Goal: Find specific page/section

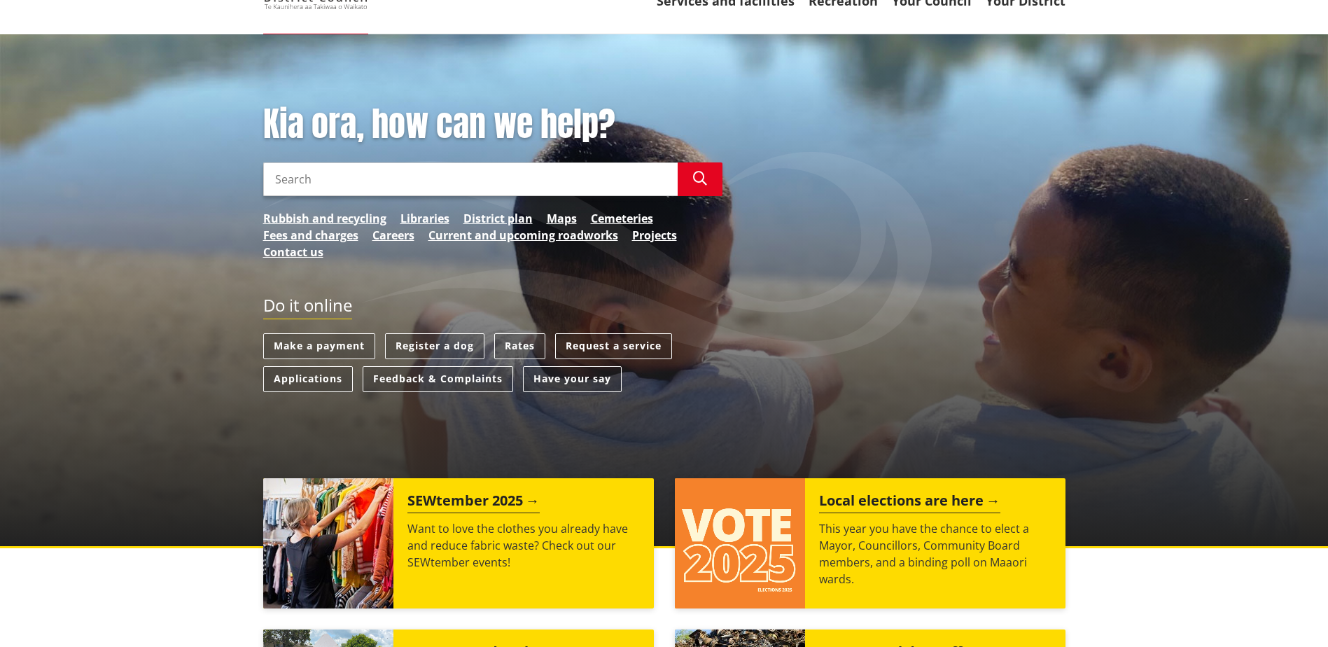
scroll to position [140, 0]
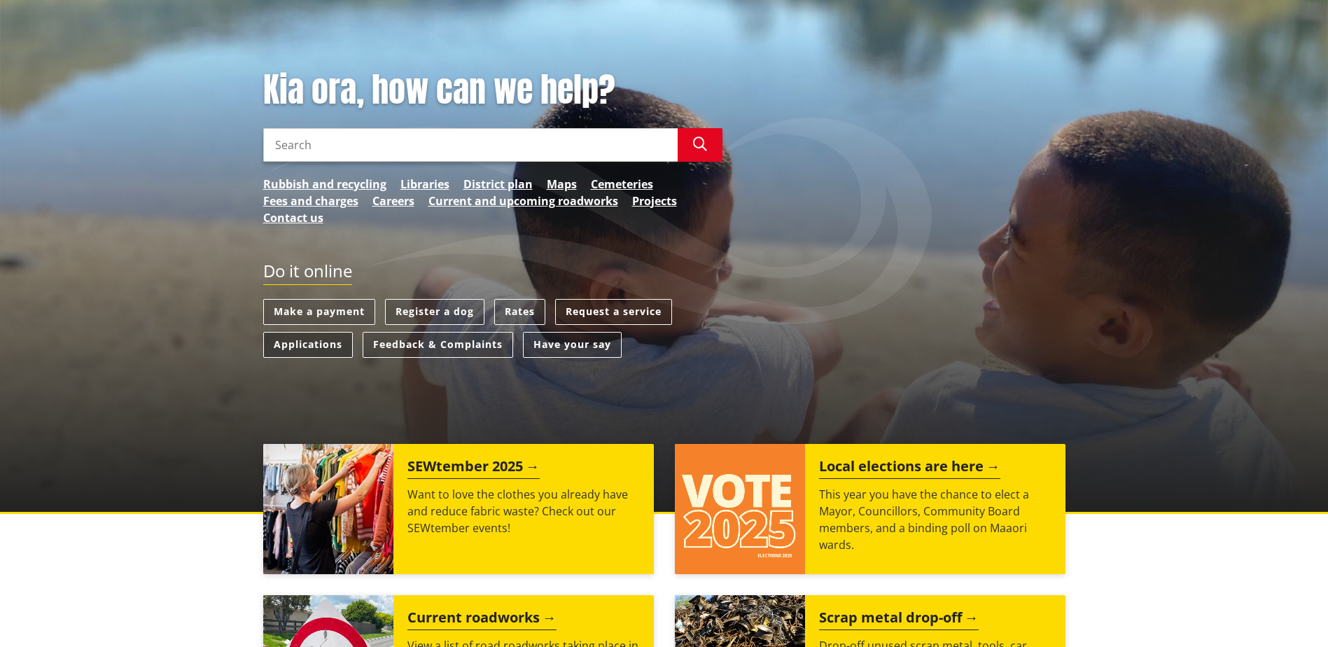
click at [311, 342] on link "Applications" at bounding box center [308, 345] width 90 height 26
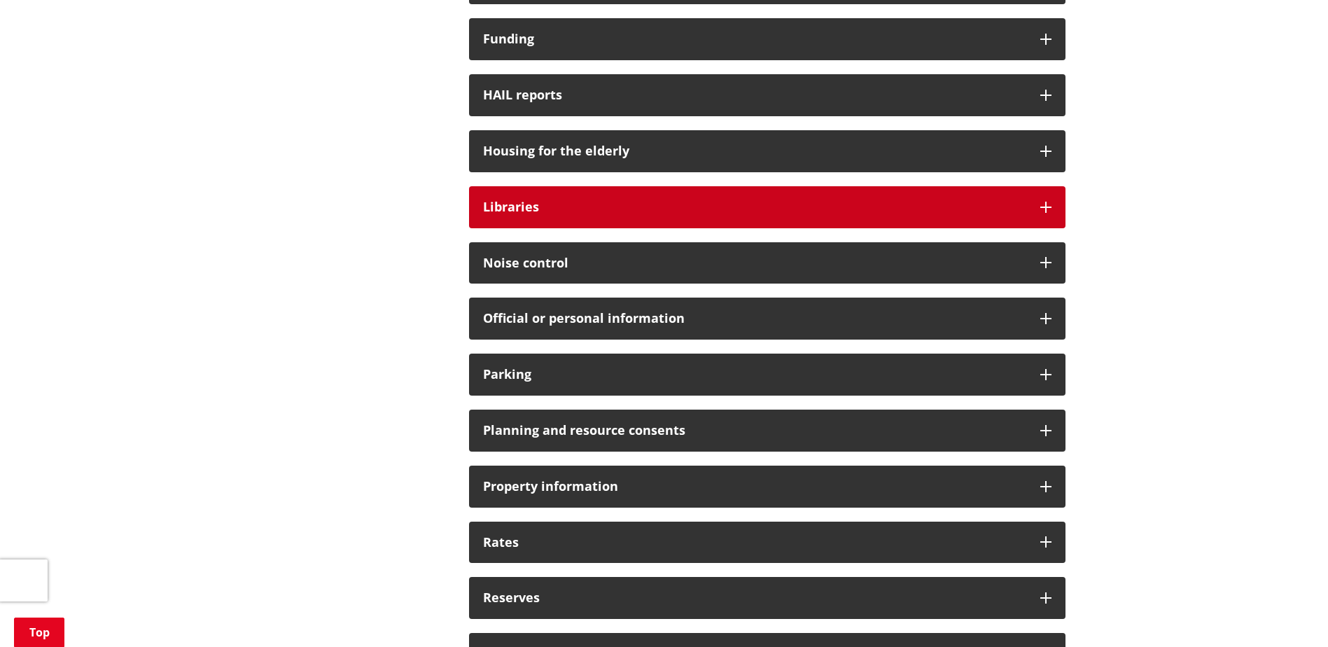
scroll to position [770, 0]
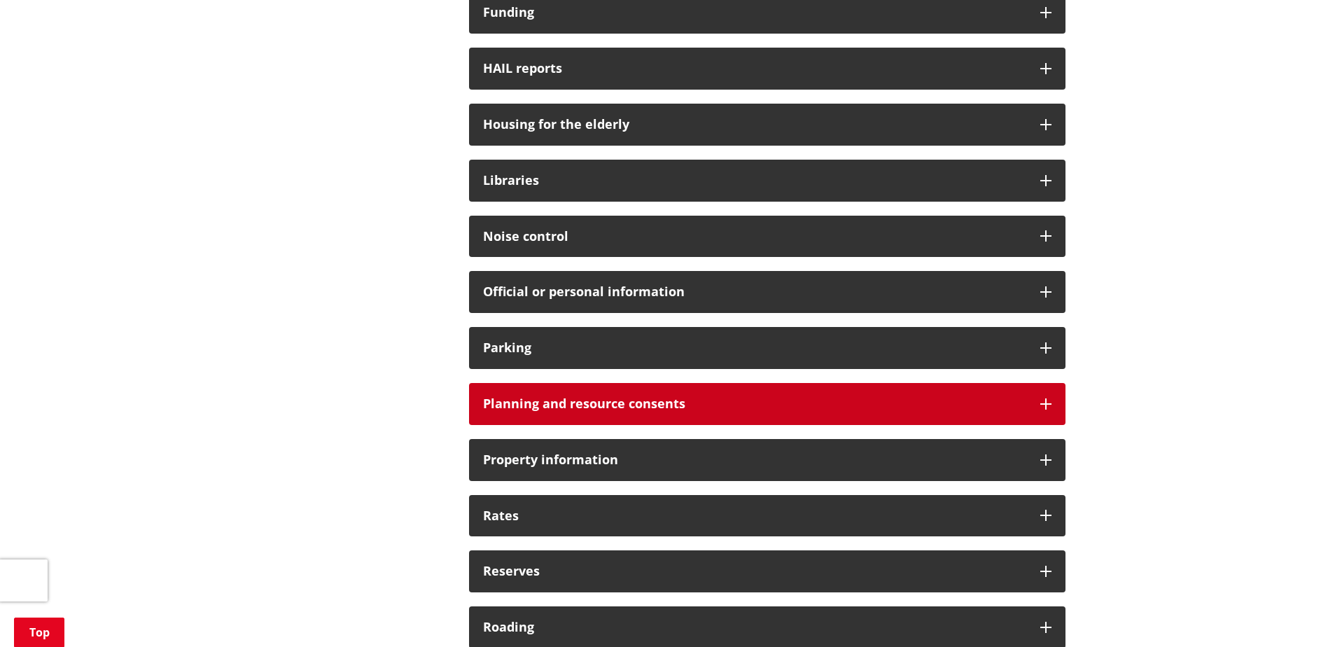
click at [595, 402] on h3 "Planning and resource consents" at bounding box center [754, 404] width 543 height 14
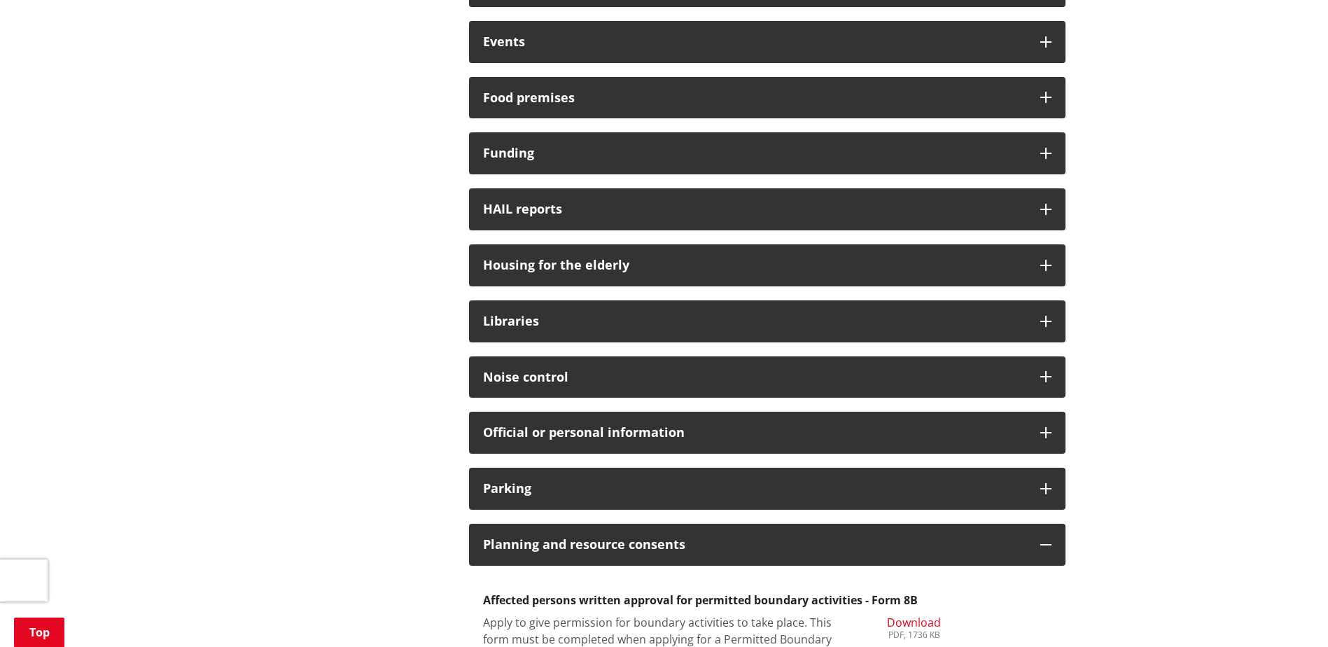
scroll to position [630, 0]
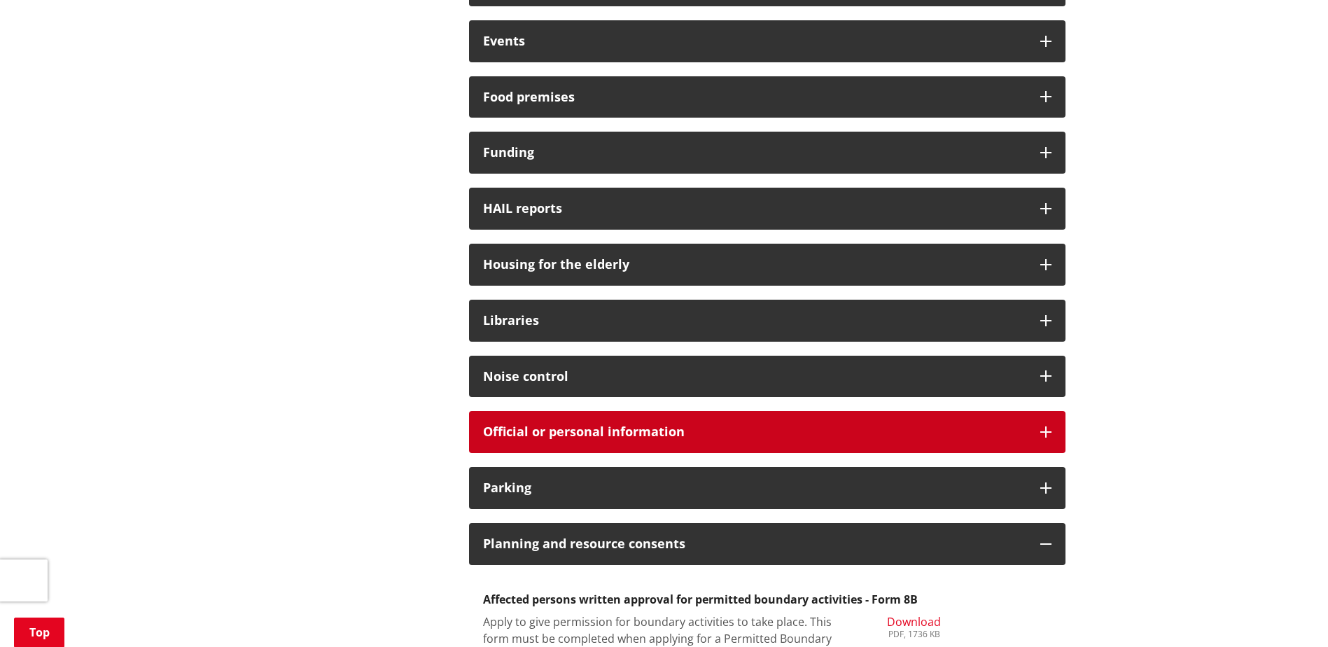
click at [743, 447] on div "Official or personal information" at bounding box center [767, 432] width 596 height 42
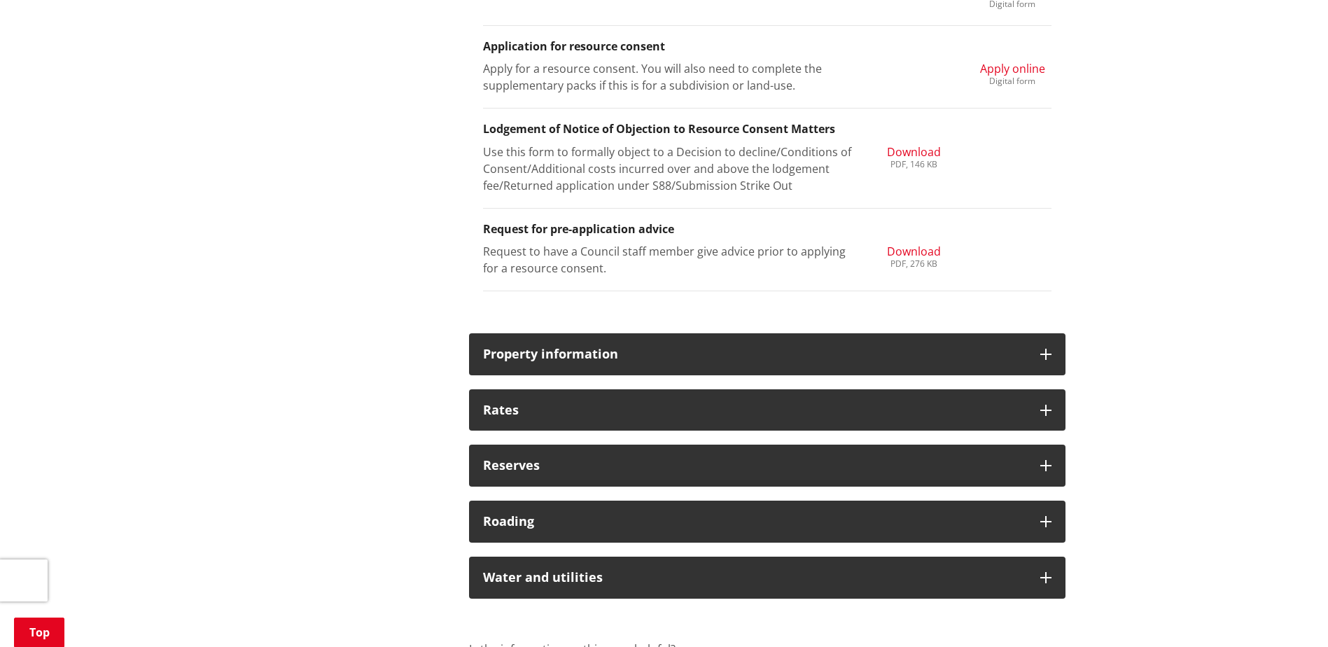
scroll to position [1960, 0]
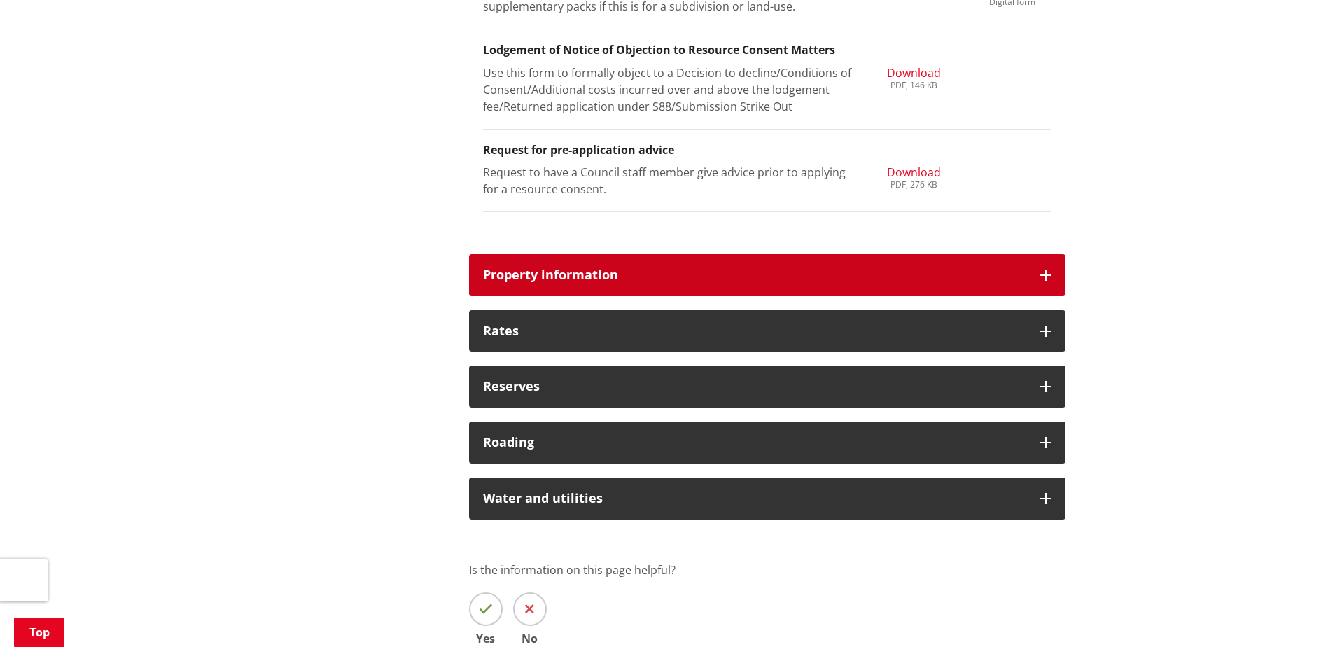
click at [783, 280] on h3 "Property information" at bounding box center [754, 275] width 543 height 14
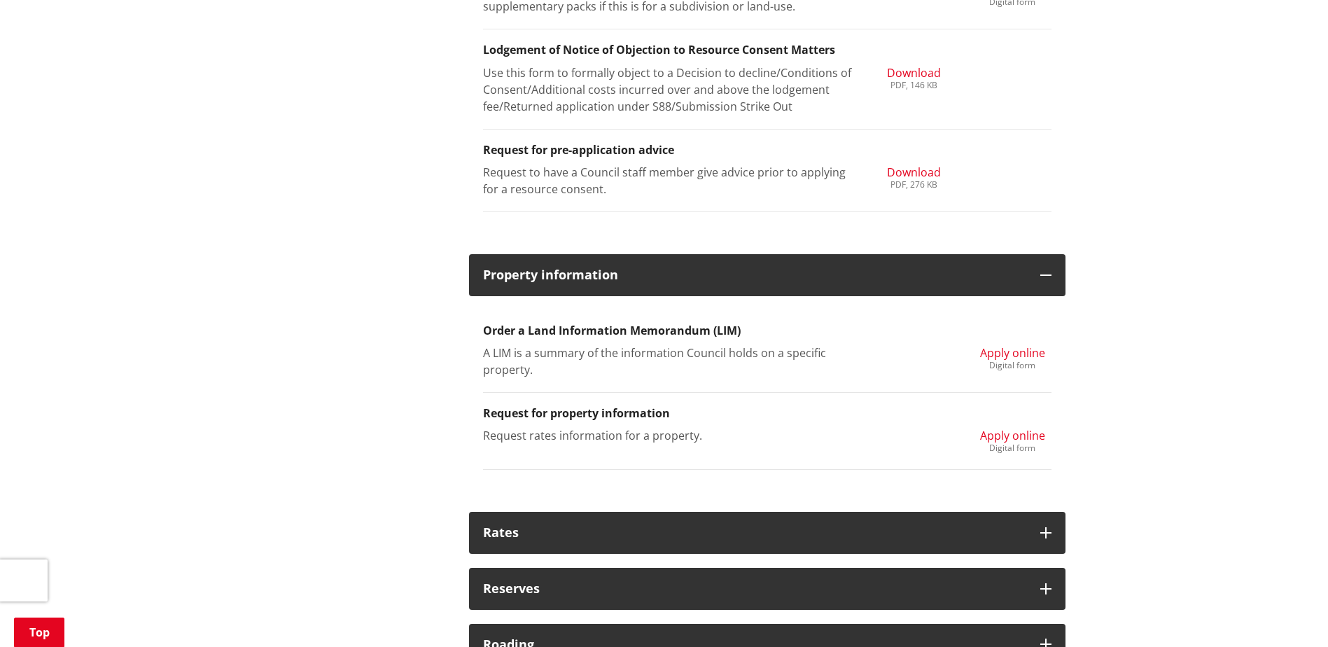
click at [1025, 347] on span "Apply online" at bounding box center [1012, 352] width 65 height 15
